Goal: Task Accomplishment & Management: Complete application form

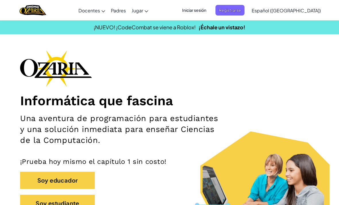
click at [210, 14] on span "Iniciar sesión" at bounding box center [194, 10] width 31 height 11
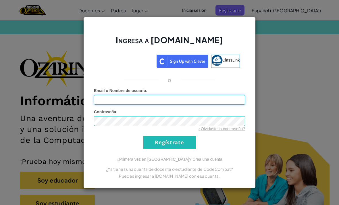
click at [222, 98] on input "Email o Nombre de usuario :" at bounding box center [169, 100] width 151 height 10
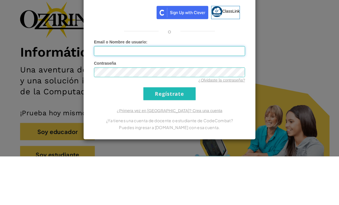
type input "[EMAIL_ADDRESS][DOMAIN_NAME]"
click at [170, 136] on input "Regístrate" at bounding box center [169, 142] width 52 height 13
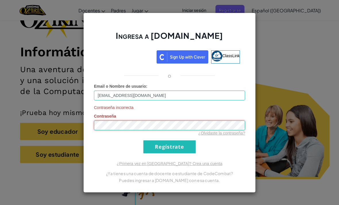
scroll to position [49, 0]
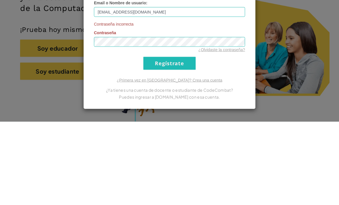
click at [233, 131] on link "¿Olvidaste la contraseña?" at bounding box center [221, 133] width 47 height 5
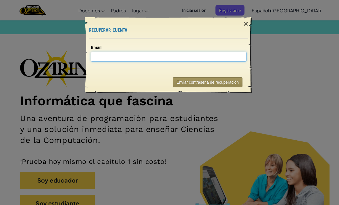
click at [230, 54] on input "Email" at bounding box center [169, 57] width 156 height 10
type input "[EMAIL_ADDRESS][DOMAIN_NAME]"
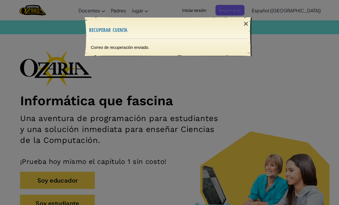
click at [245, 23] on div "×" at bounding box center [245, 24] width 13 height 17
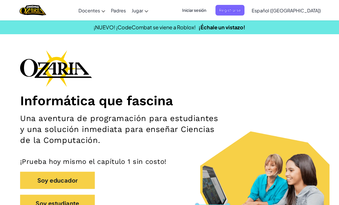
click at [210, 12] on span "Iniciar sesión" at bounding box center [194, 10] width 31 height 11
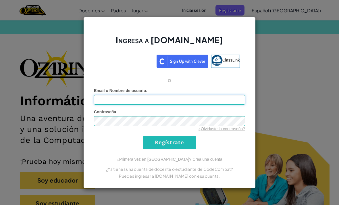
click at [218, 99] on input "Email o Nombre de usuario :" at bounding box center [169, 100] width 151 height 10
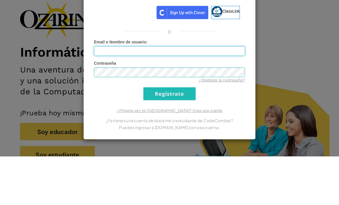
type input "[EMAIL_ADDRESS][DOMAIN_NAME]"
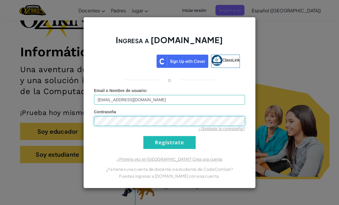
scroll to position [49, 0]
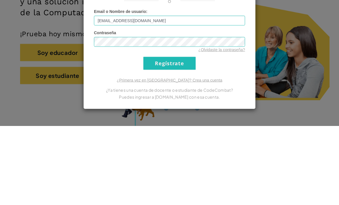
click at [180, 136] on input "Regístrate" at bounding box center [169, 142] width 52 height 13
